Goal: Information Seeking & Learning: Check status

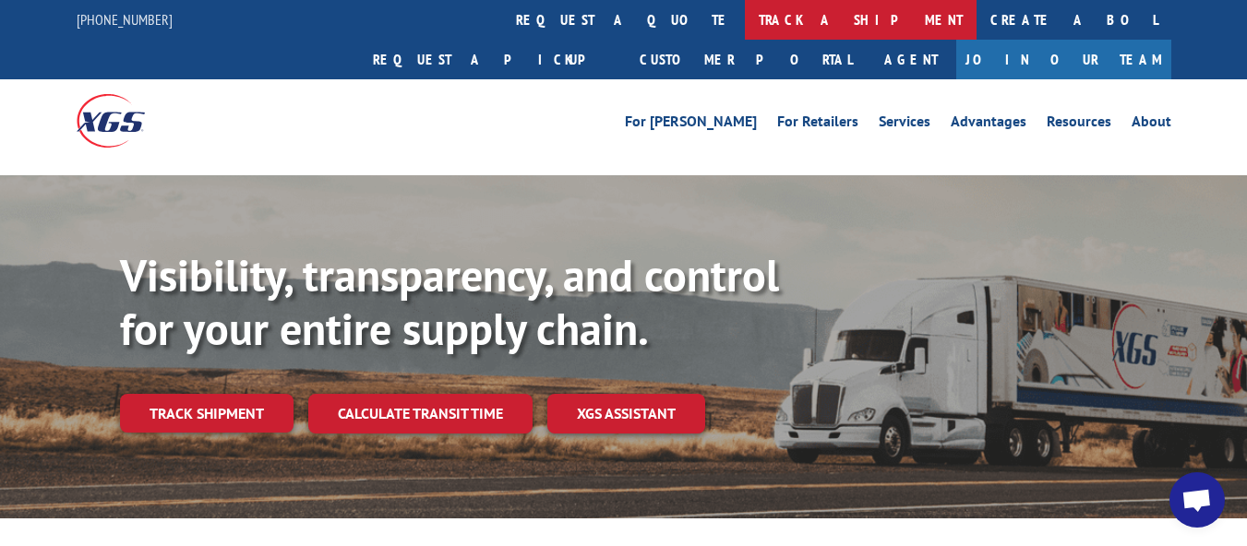
click at [745, 21] on link "track a shipment" at bounding box center [861, 20] width 232 height 40
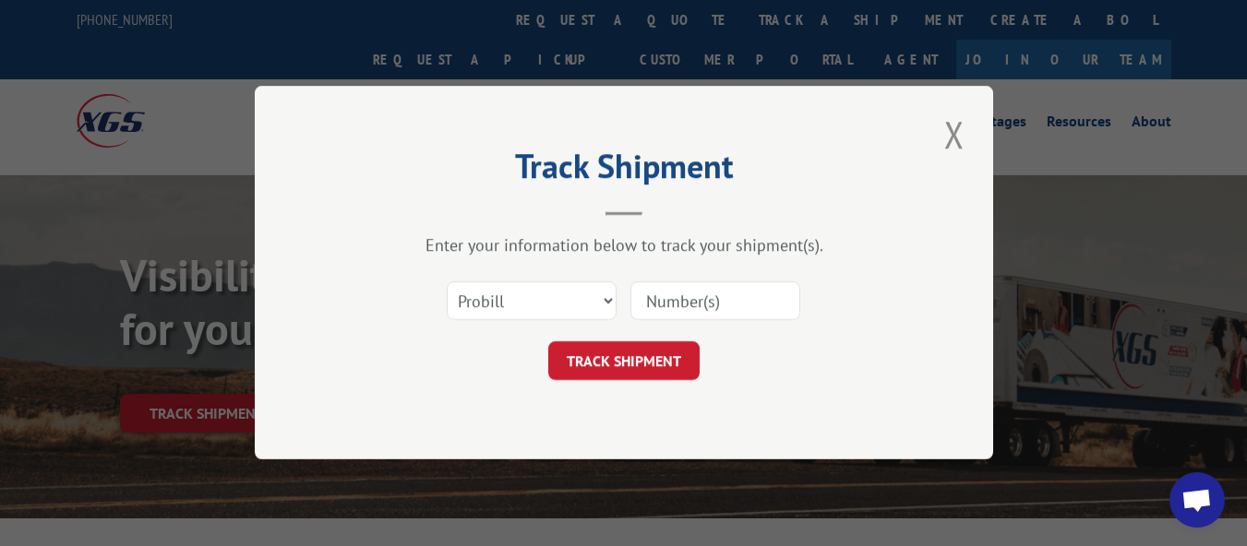
click at [661, 304] on input at bounding box center [715, 301] width 170 height 39
paste input "17225181"
type input "17225181"
click at [637, 353] on button "TRACK SHIPMENT" at bounding box center [623, 361] width 151 height 39
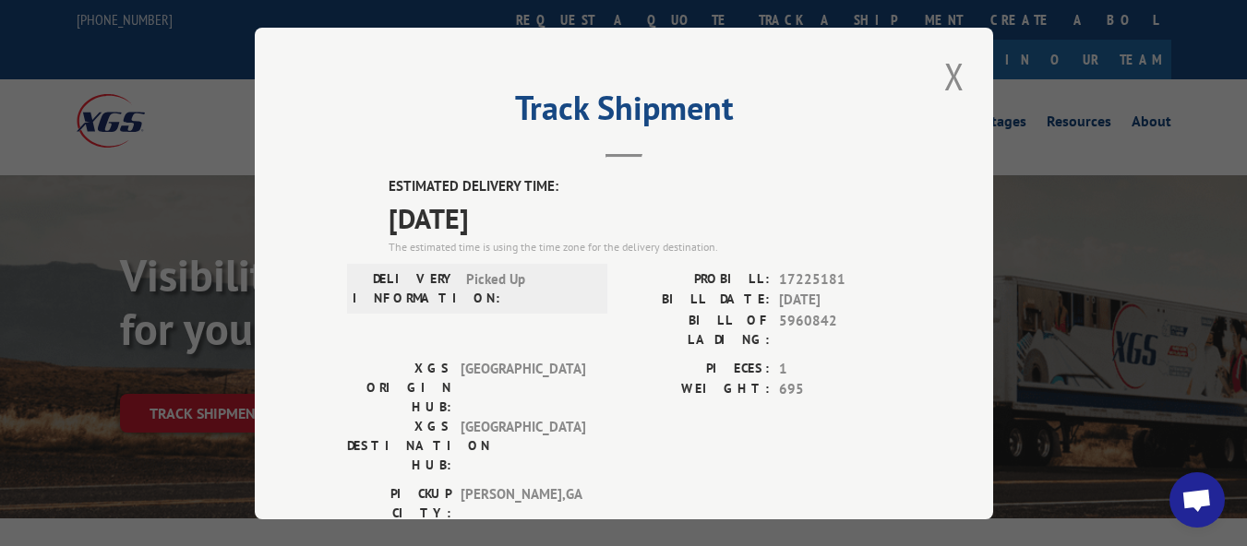
drag, startPoint x: 956, startPoint y: 77, endPoint x: 965, endPoint y: 106, distance: 30.9
click at [956, 76] on button "Close modal" at bounding box center [954, 76] width 31 height 51
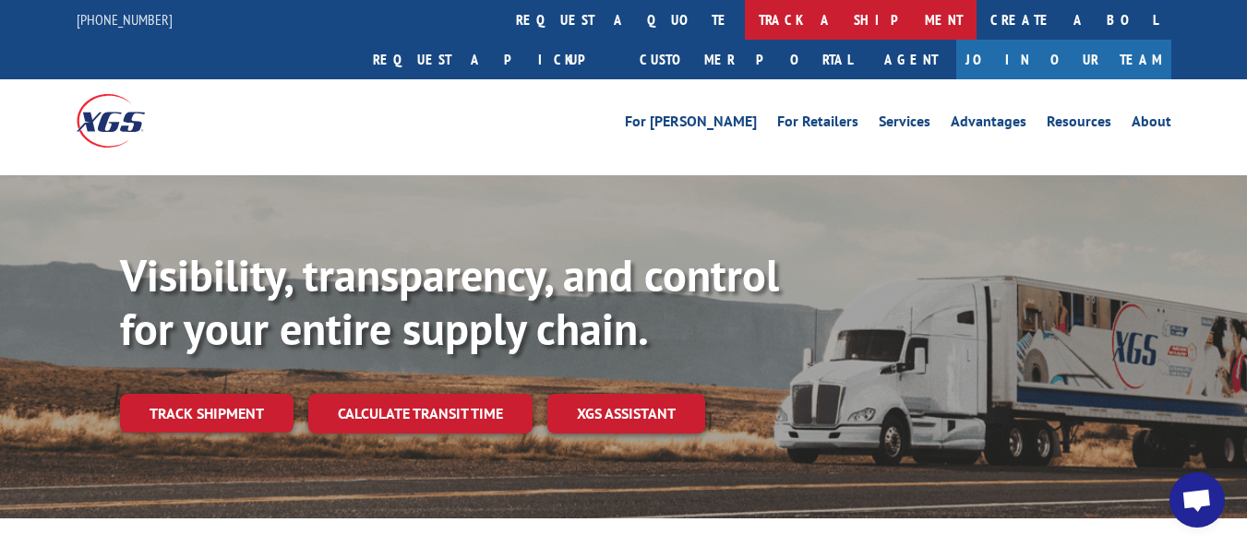
click at [745, 22] on link "track a shipment" at bounding box center [861, 20] width 232 height 40
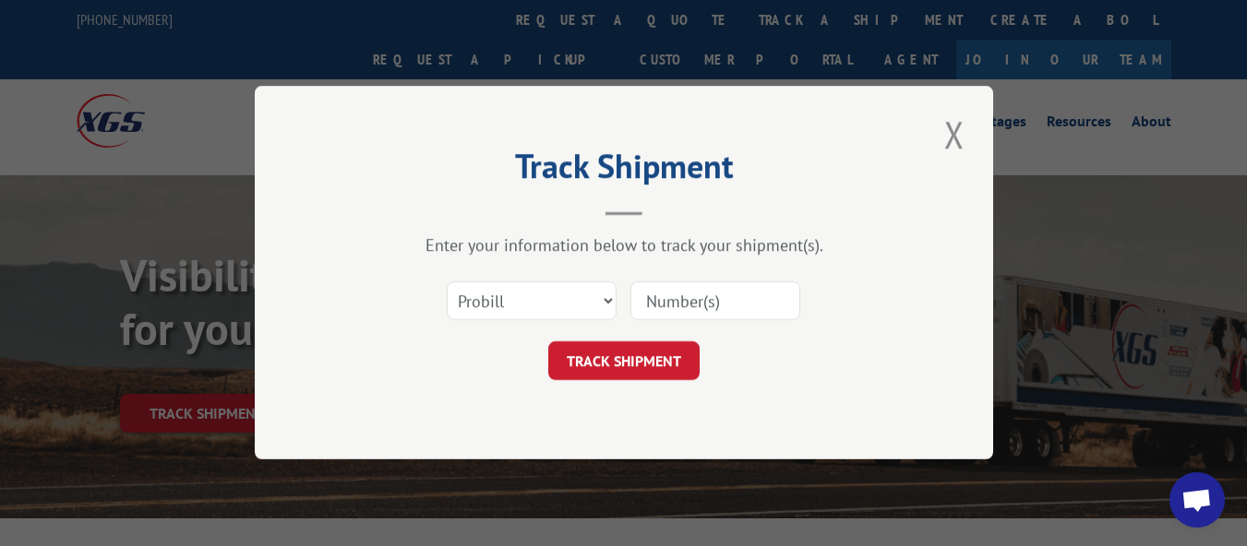
click at [694, 288] on input at bounding box center [715, 301] width 170 height 39
paste input "17225182"
type input "17225182"
click at [631, 356] on button "TRACK SHIPMENT" at bounding box center [623, 361] width 151 height 39
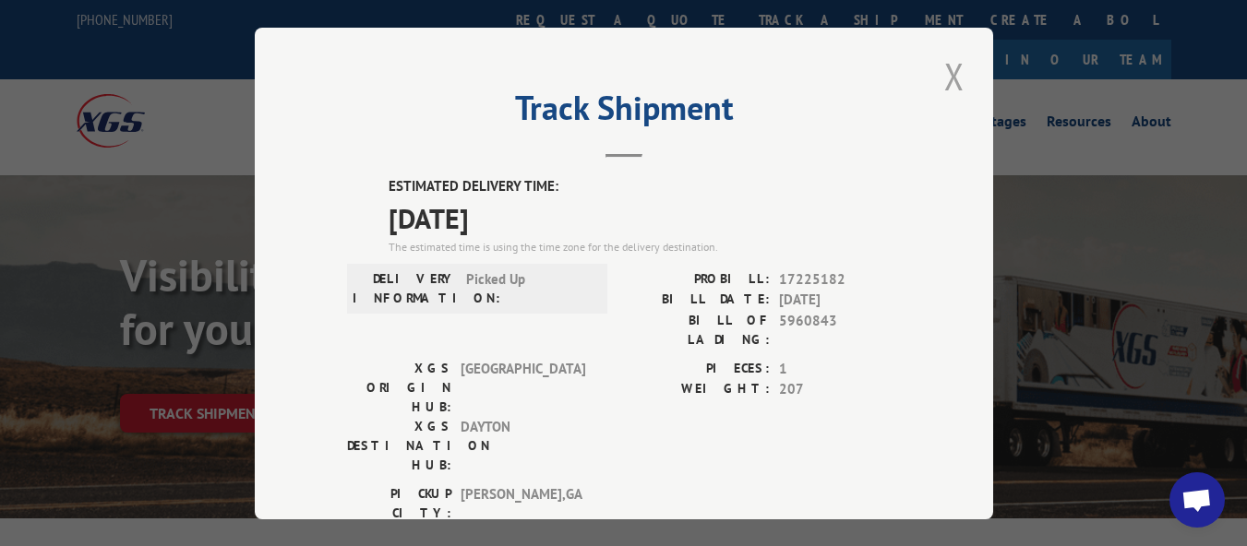
click at [941, 59] on button "Close modal" at bounding box center [954, 76] width 31 height 51
